Goal: Transaction & Acquisition: Purchase product/service

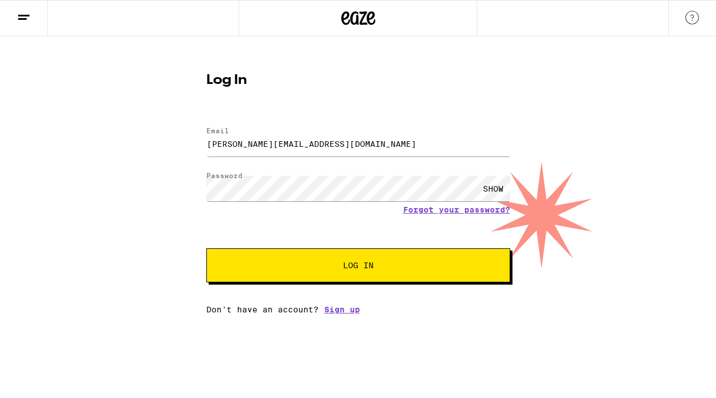
click at [325, 277] on button "Log In" at bounding box center [358, 265] width 304 height 34
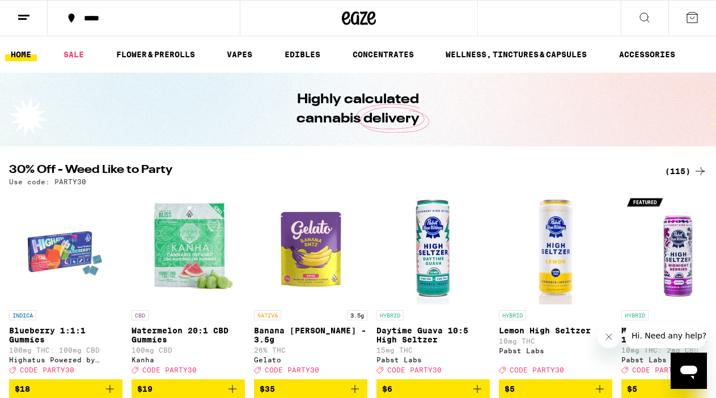
click at [100, 22] on div "*****" at bounding box center [150, 18] width 145 height 8
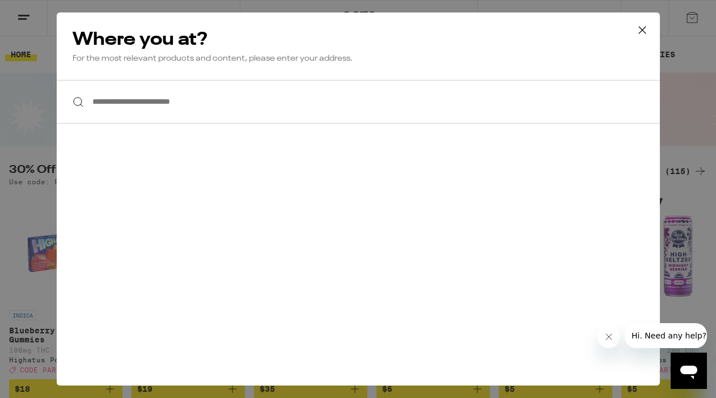
click at [140, 99] on input "**********" at bounding box center [358, 102] width 603 height 44
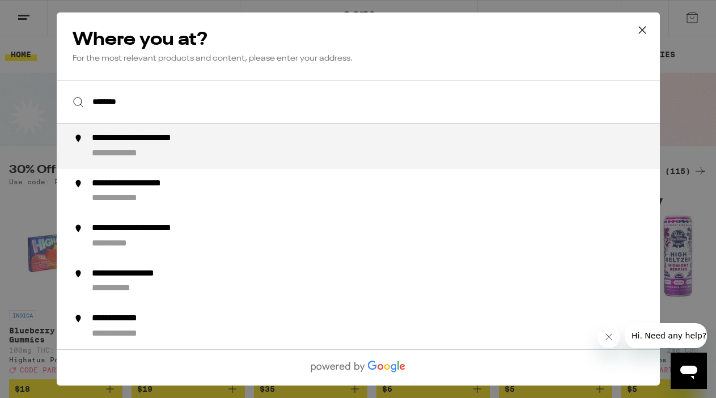
click at [186, 145] on div "**********" at bounding box center [158, 139] width 135 height 12
type input "**********"
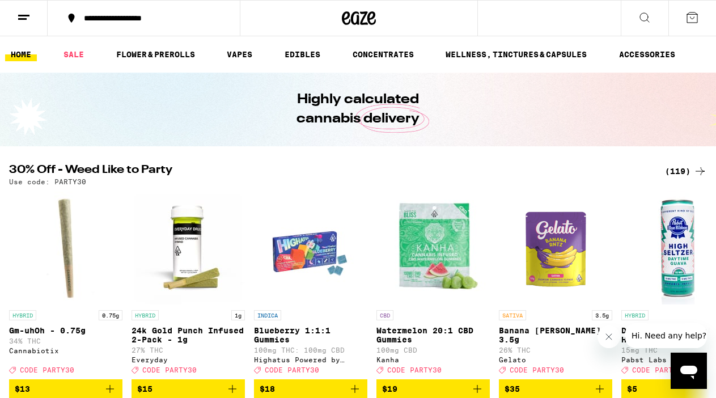
click at [18, 18] on icon at bounding box center [24, 18] width 14 height 14
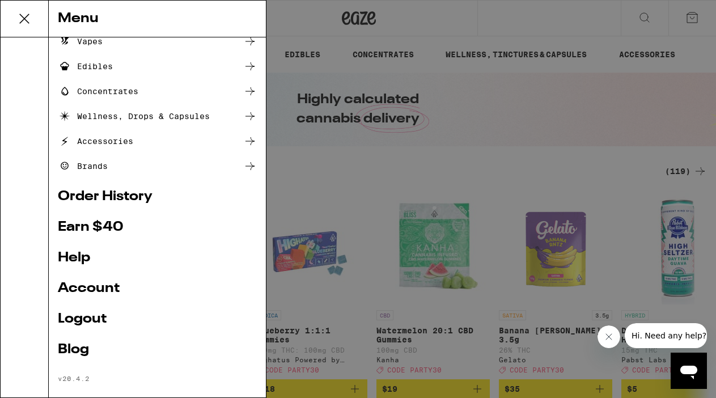
scroll to position [123, 0]
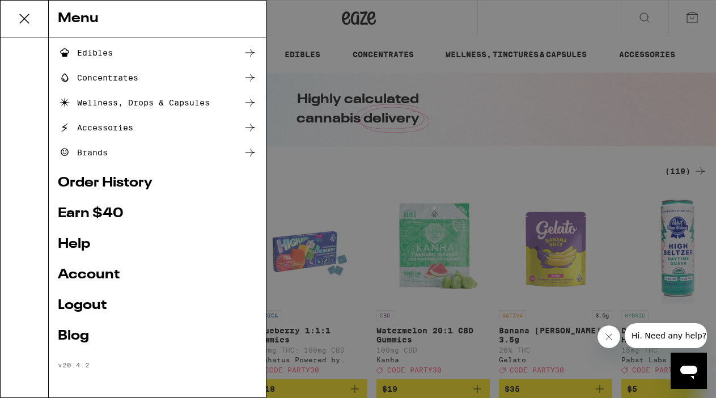
click at [81, 271] on link "Account" at bounding box center [157, 275] width 199 height 14
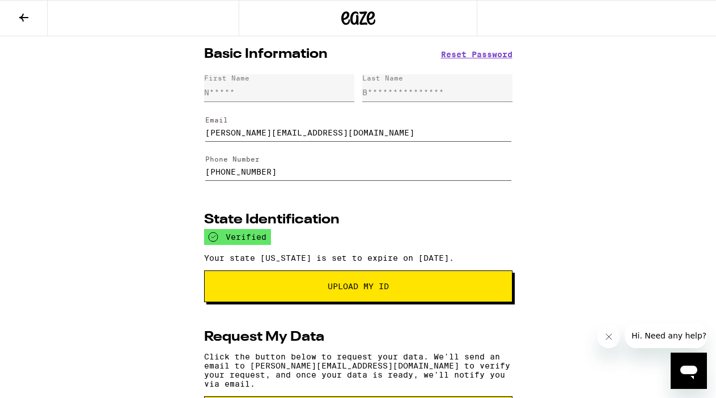
click at [29, 18] on icon at bounding box center [24, 18] width 14 height 14
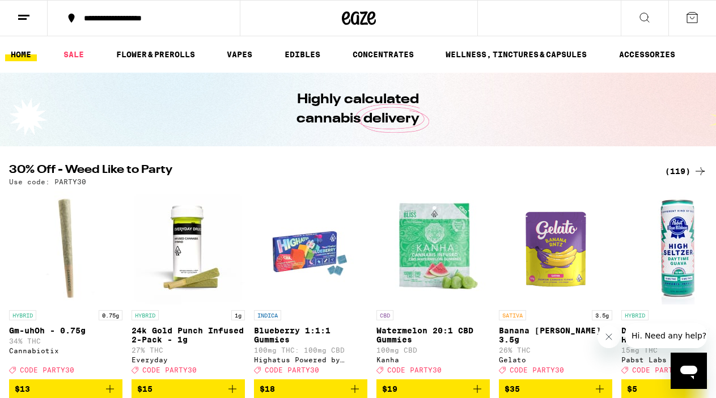
click at [683, 23] on button at bounding box center [692, 18] width 48 height 35
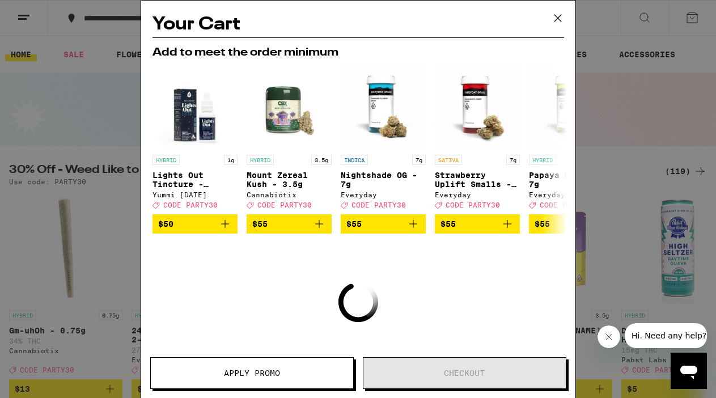
click at [558, 16] on icon at bounding box center [557, 18] width 7 height 7
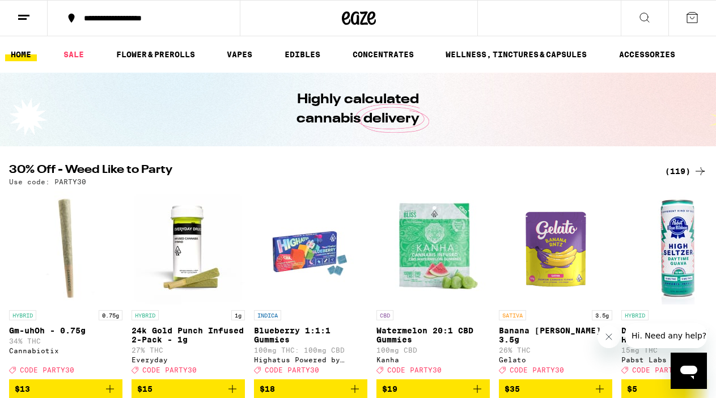
click at [25, 20] on icon at bounding box center [24, 18] width 14 height 14
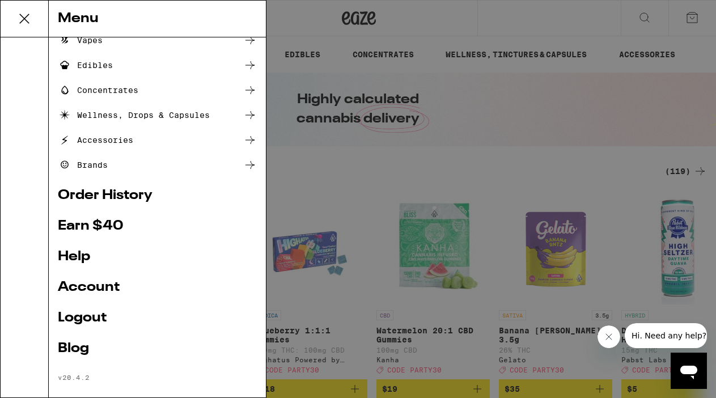
scroll to position [123, 0]
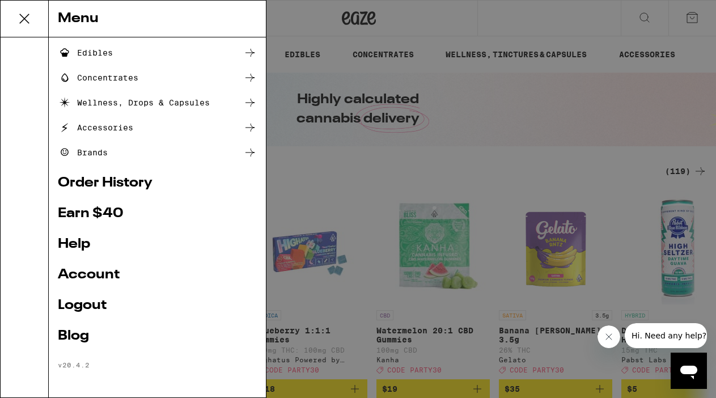
click at [96, 274] on link "Account" at bounding box center [157, 275] width 199 height 14
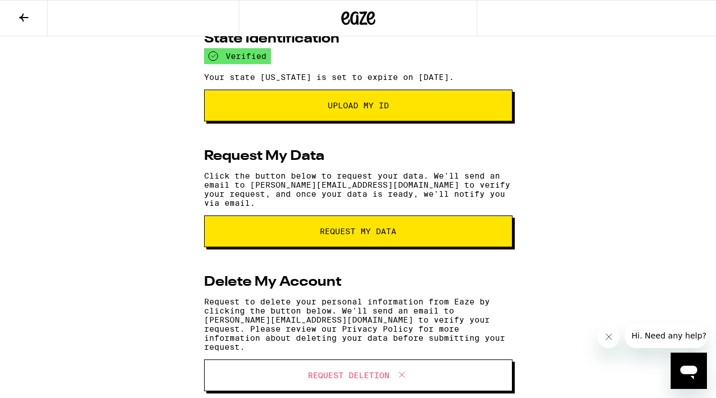
scroll to position [202, 0]
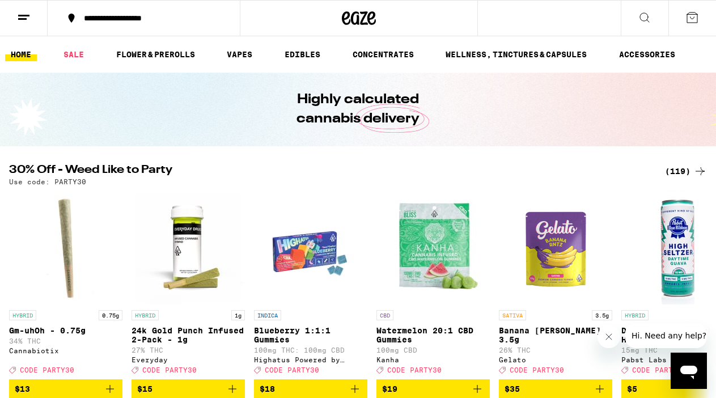
click at [26, 13] on icon at bounding box center [24, 18] width 14 height 14
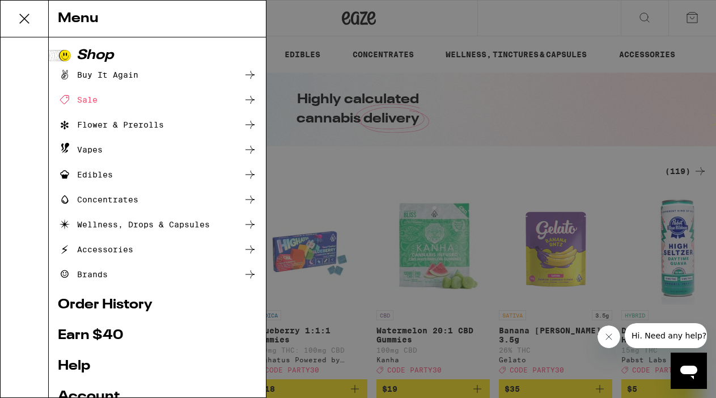
click at [442, 5] on div "Menu Shop Buy It Again Sale Flower & Prerolls Vapes Edibles Concentrates Wellne…" at bounding box center [358, 199] width 716 height 398
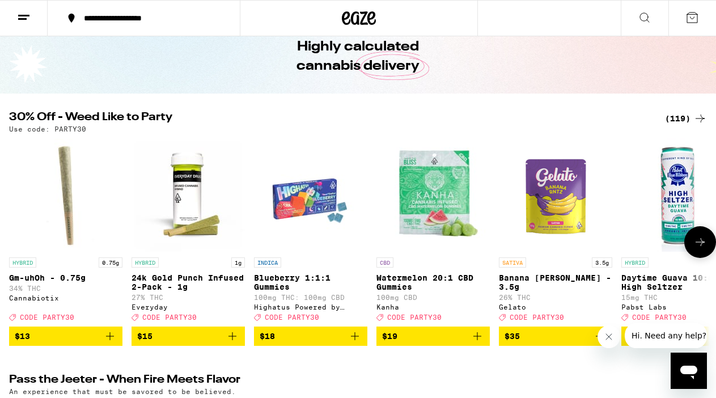
scroll to position [73, 0]
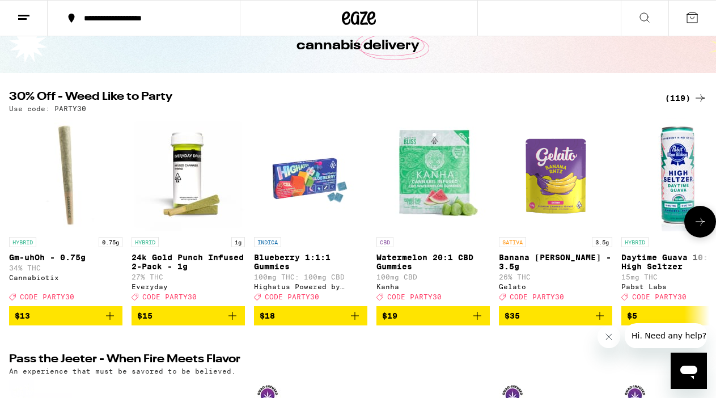
click at [58, 323] on span "$13" at bounding box center [66, 316] width 102 height 14
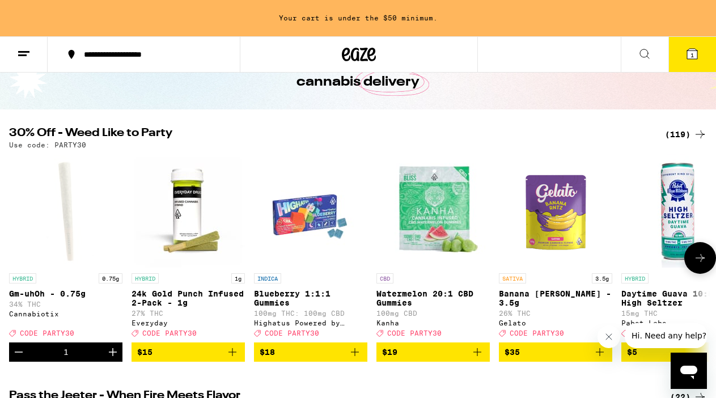
scroll to position [109, 0]
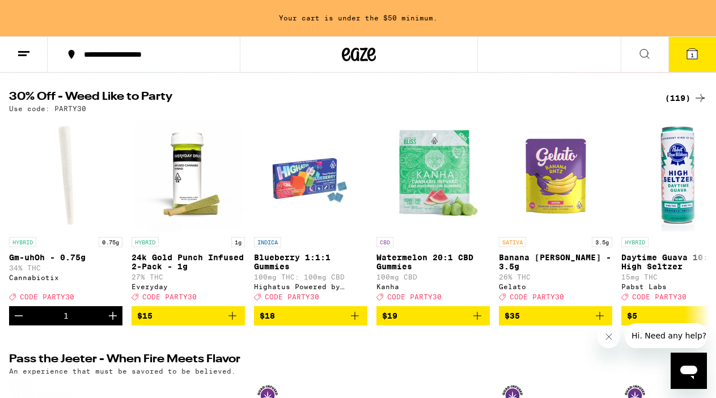
click at [690, 57] on icon at bounding box center [692, 54] width 10 height 10
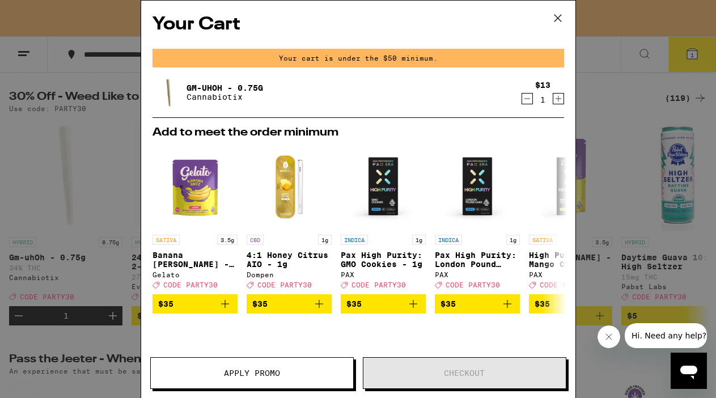
scroll to position [26, 0]
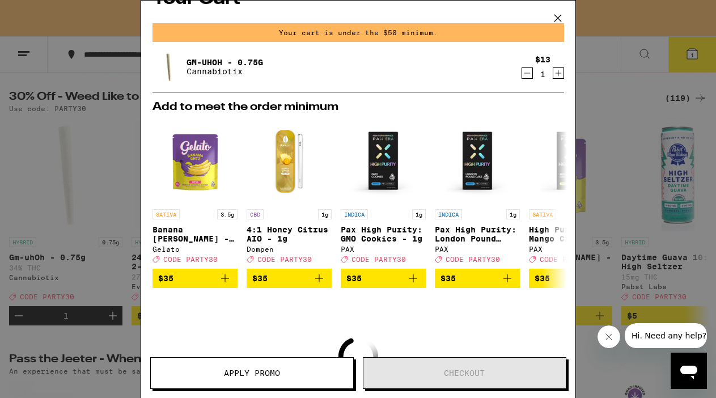
click at [524, 78] on icon "Decrement" at bounding box center [527, 73] width 10 height 14
